Goal: Find specific page/section

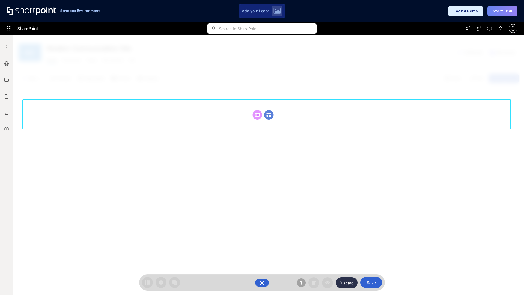
click at [269, 115] on circle at bounding box center [269, 115] width 10 height 10
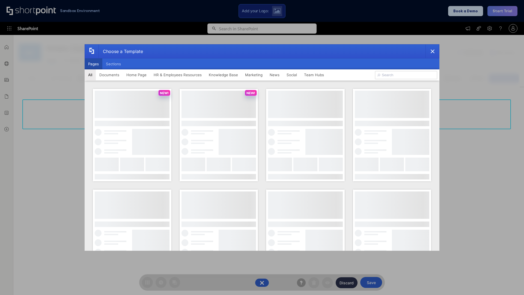
click at [93, 64] on button "Pages" at bounding box center [94, 63] width 18 height 11
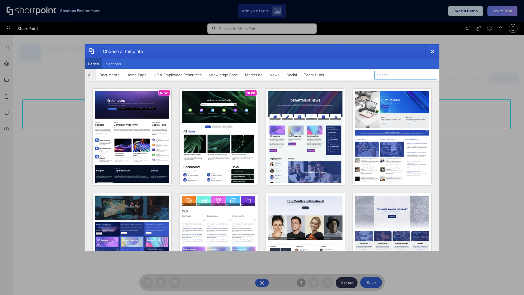
type input "Intranet Layout 1"
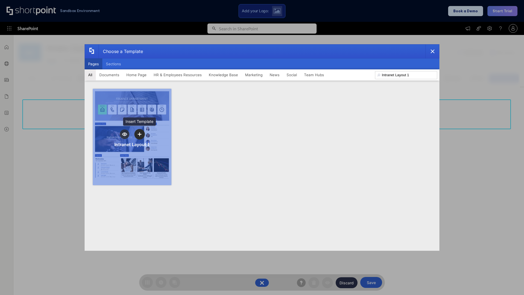
click at [140, 134] on icon "template selector" at bounding box center [140, 134] width 4 height 4
